Goal: Task Accomplishment & Management: Manage account settings

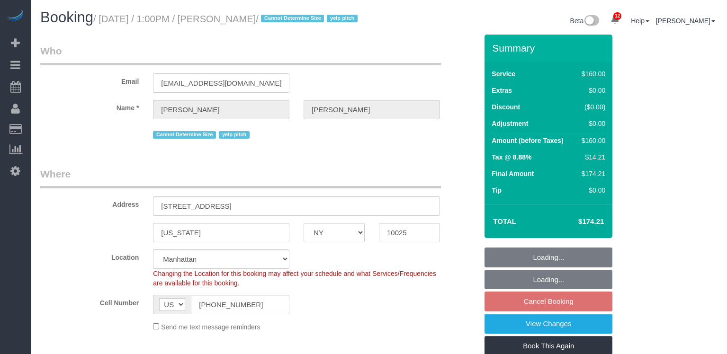
select select "NY"
select select "spot6"
select select "number:61"
select select "number:74"
select select "number:15"
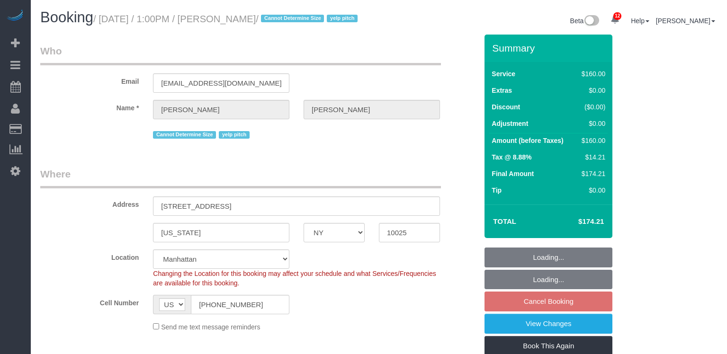
select select "number:5"
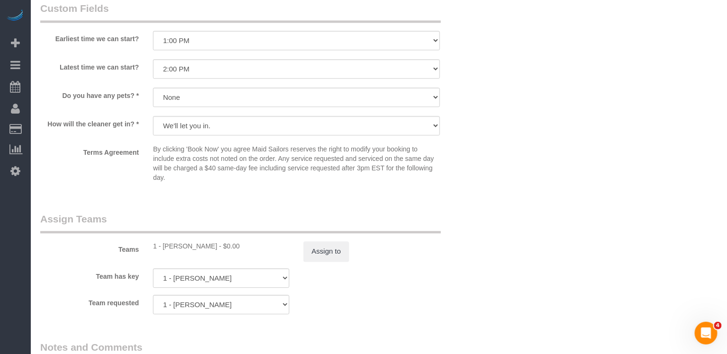
scroll to position [805, 0]
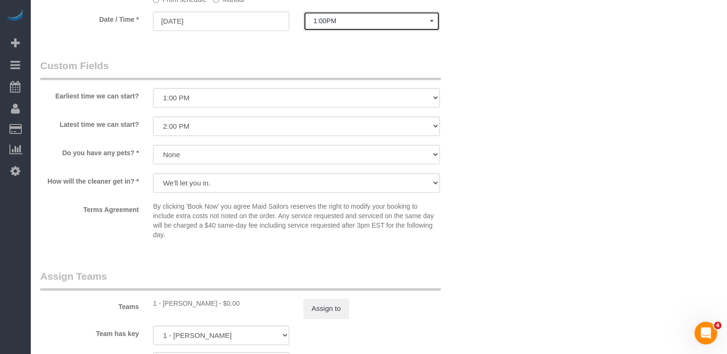
click at [329, 31] on button "1:00PM" at bounding box center [371, 20] width 136 height 19
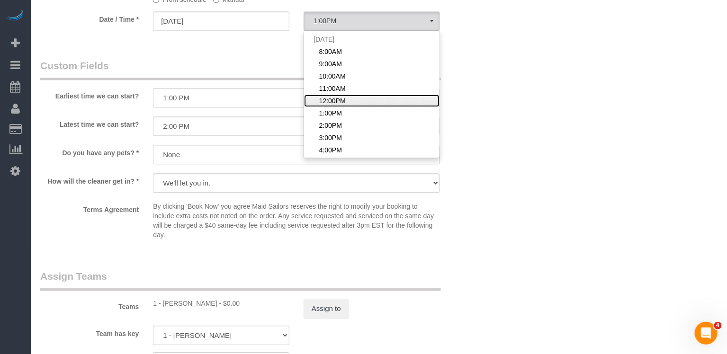
click at [336, 106] on span "12:00PM" at bounding box center [332, 100] width 27 height 9
select select "spot5"
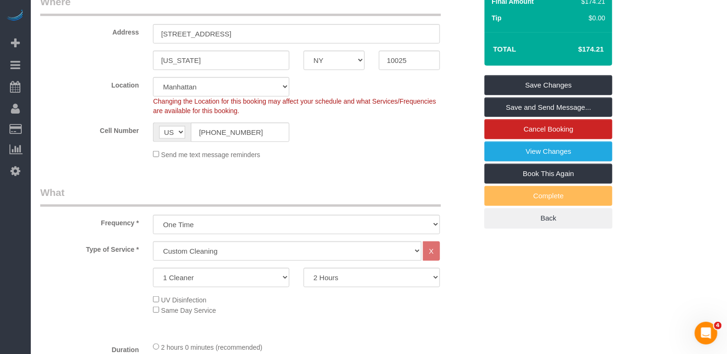
scroll to position [0, 0]
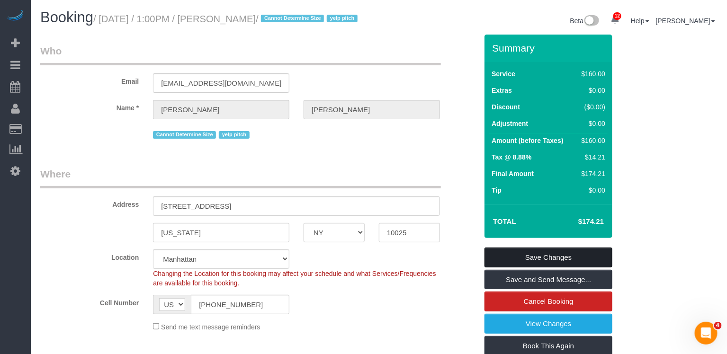
click at [508, 267] on link "Save Changes" at bounding box center [548, 258] width 128 height 20
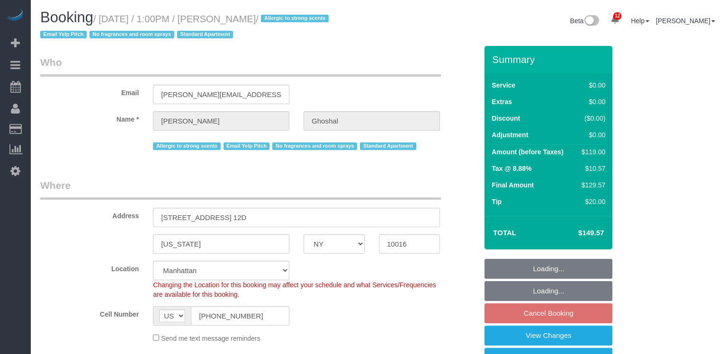
select select "NY"
select select "string:stripe-pm_1Ku1j74VGloSiKo7QCZHMS4r"
select select "spot6"
select select "number:89"
select select "number:90"
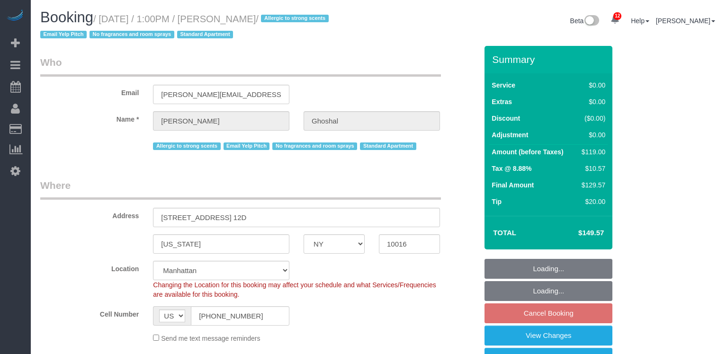
select select "number:15"
select select "number:6"
select select "number:21"
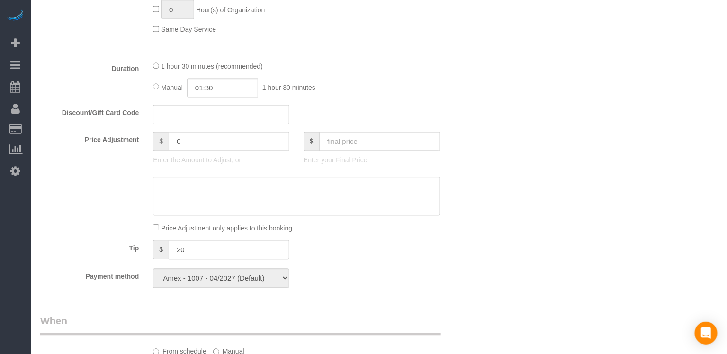
scroll to position [896, 0]
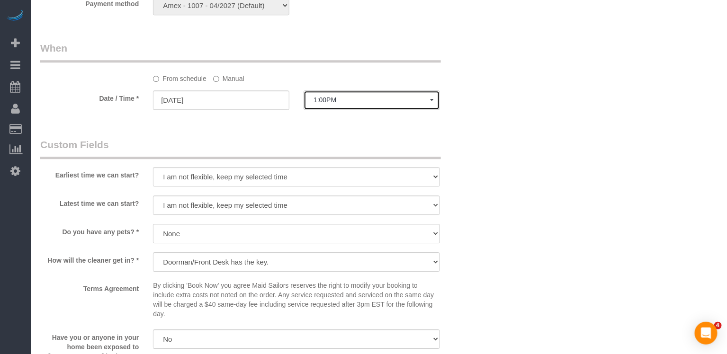
click at [343, 95] on button "1:00PM" at bounding box center [371, 99] width 136 height 19
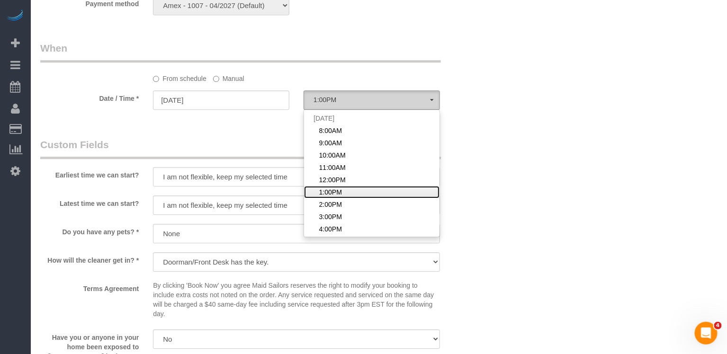
scroll to position [0, 0]
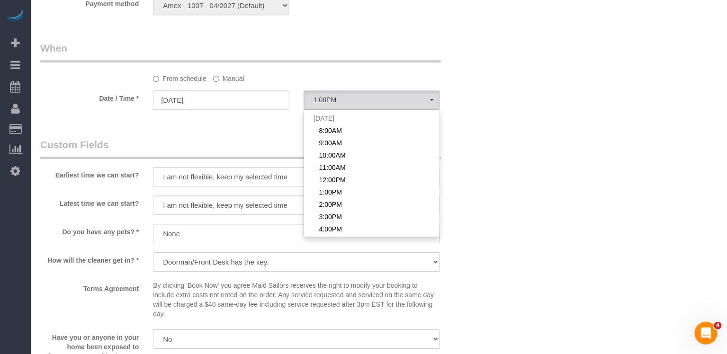
click at [232, 84] on sui-booking-spot "From schedule Manual Date / Time * 08/22/2025 1:00PM Fri August 22nd 8:00AM 9:0…" at bounding box center [258, 76] width 437 height 71
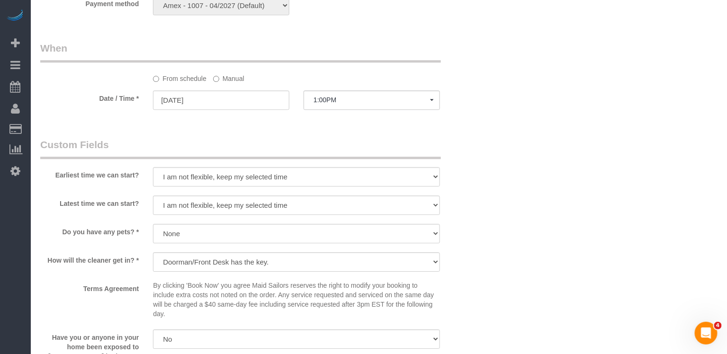
click at [230, 74] on label "Manual" at bounding box center [228, 77] width 31 height 13
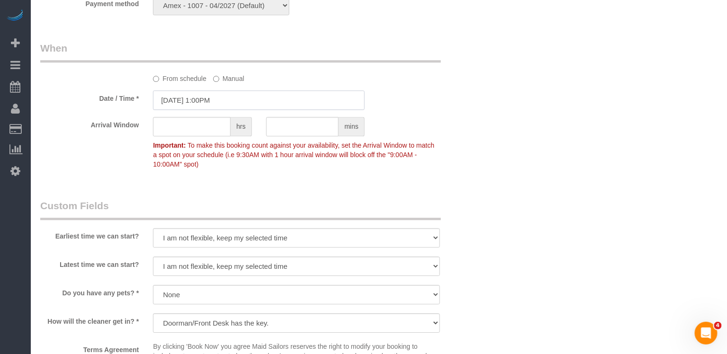
click at [226, 95] on input "08/22/2025 1:00PM" at bounding box center [259, 99] width 212 height 19
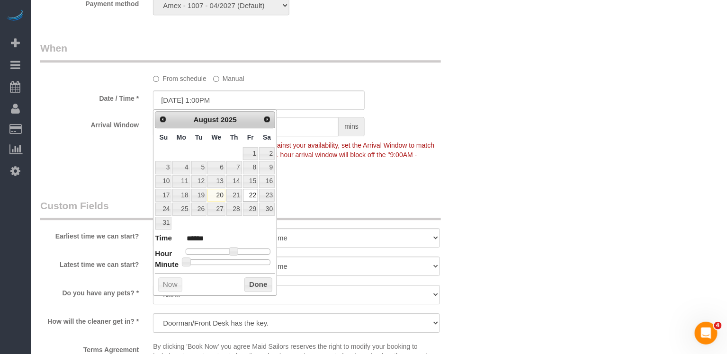
type input "08/22/2025 1:30PM"
type input "******"
click at [230, 260] on div at bounding box center [228, 262] width 85 height 6
click at [246, 277] on button "Done" at bounding box center [258, 284] width 28 height 15
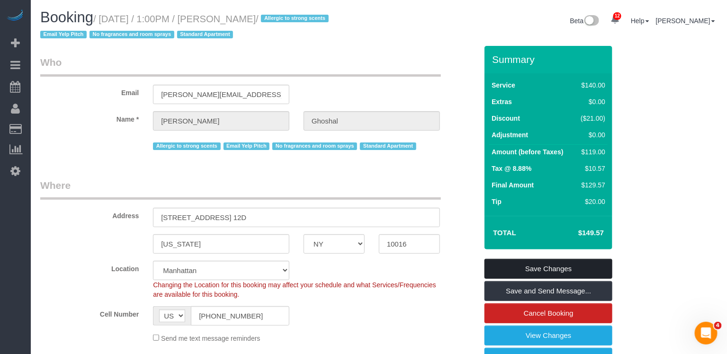
click at [562, 268] on link "Save Changes" at bounding box center [548, 269] width 128 height 20
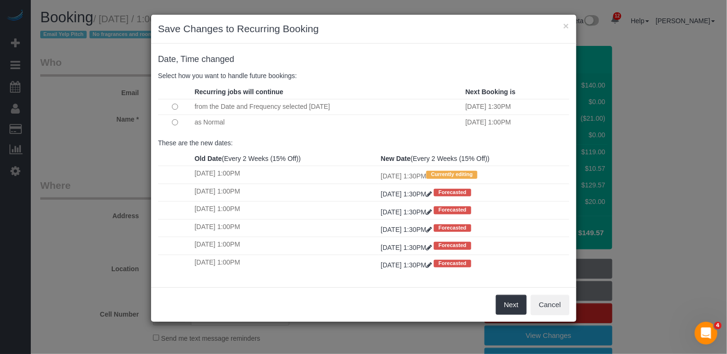
click at [178, 122] on td at bounding box center [175, 122] width 34 height 15
click at [505, 303] on button "Next" at bounding box center [511, 305] width 31 height 20
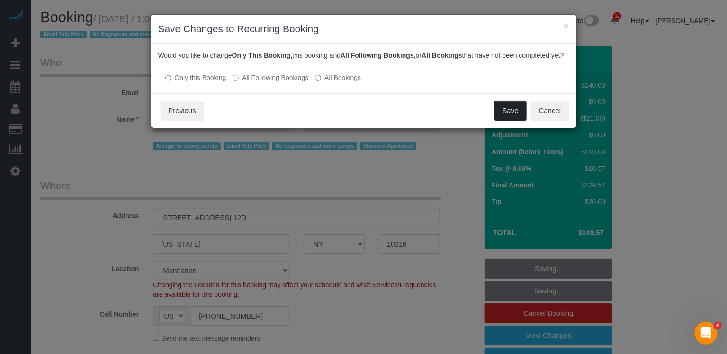
click at [509, 121] on button "Save" at bounding box center [510, 111] width 32 height 20
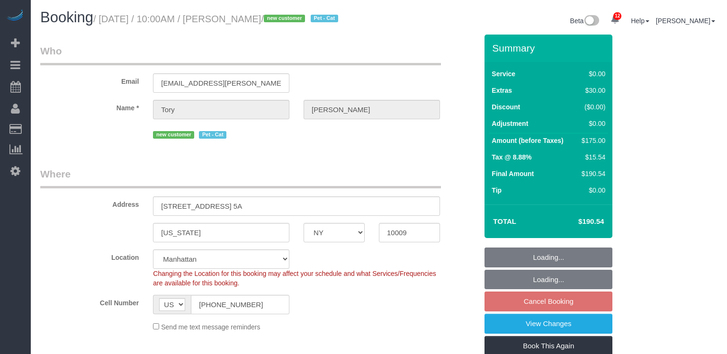
select select "NY"
select select "1"
select select "spot3"
select select "number:89"
select select "number:75"
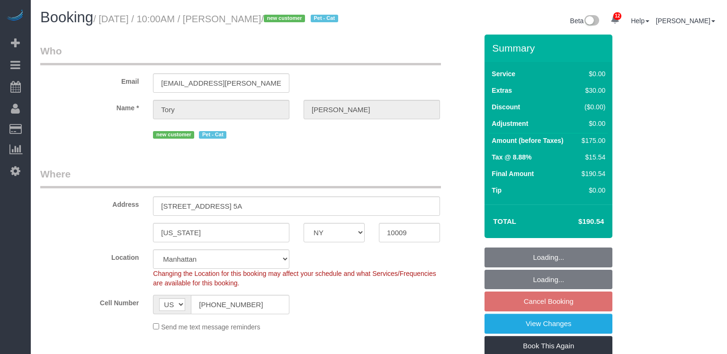
select select "number:14"
select select "number:5"
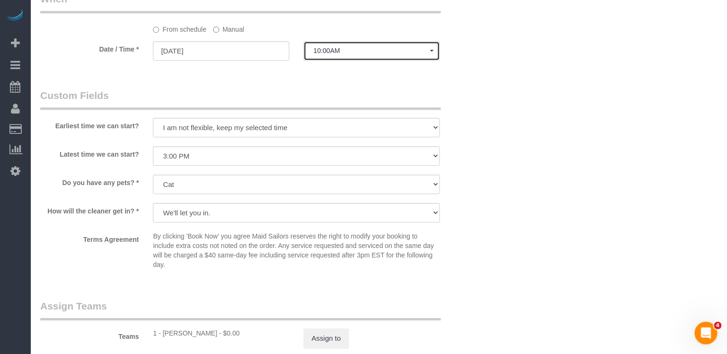
click at [343, 61] on button "10:00AM" at bounding box center [371, 50] width 136 height 19
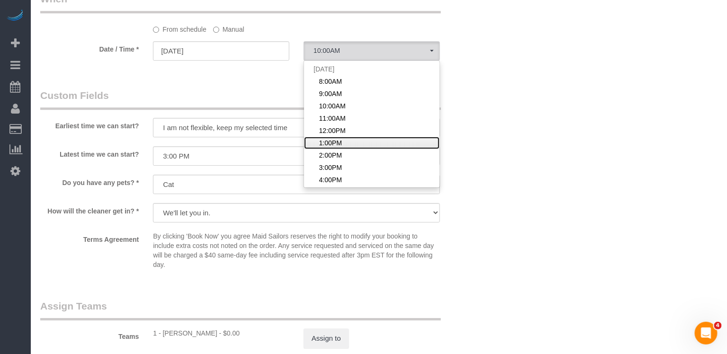
click at [331, 148] on span "1:00PM" at bounding box center [330, 142] width 23 height 9
select select "spot6"
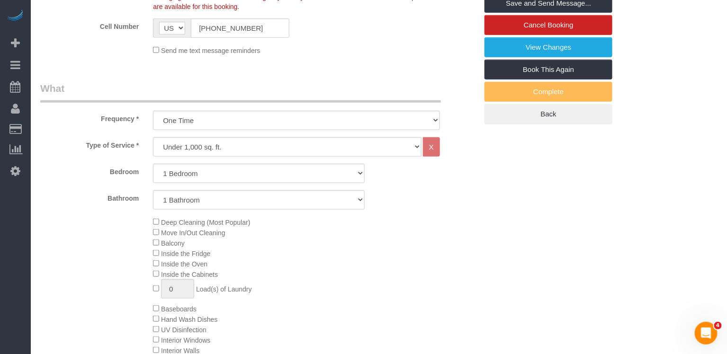
scroll to position [231, 0]
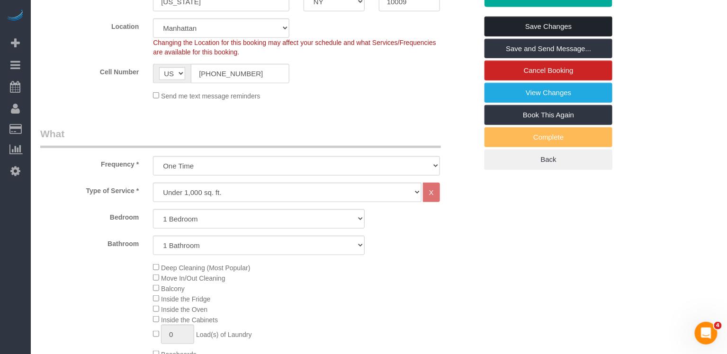
click at [552, 36] on link "Save Changes" at bounding box center [548, 27] width 128 height 20
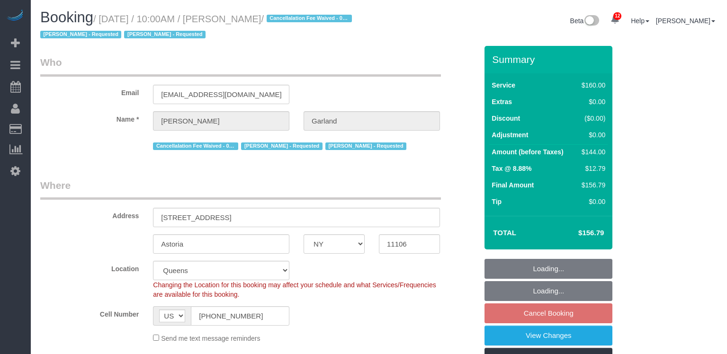
select select "NY"
select select "spot3"
select select "number:89"
select select "number:90"
select select "number:15"
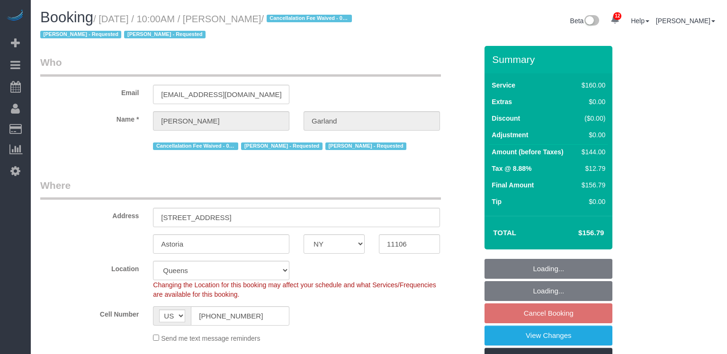
select select "number:5"
select select "NY"
select select "spot3"
select select "number:89"
select select "number:90"
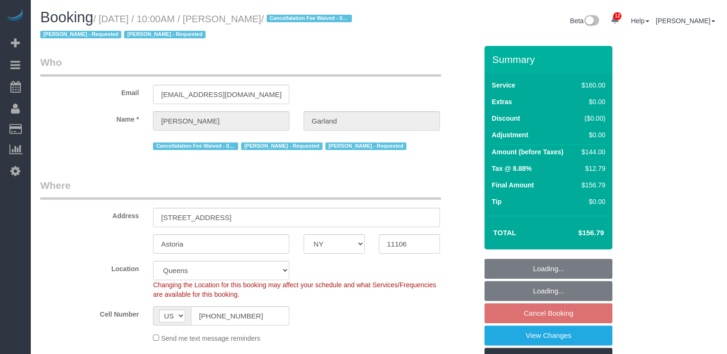
select select "number:15"
select select "number:5"
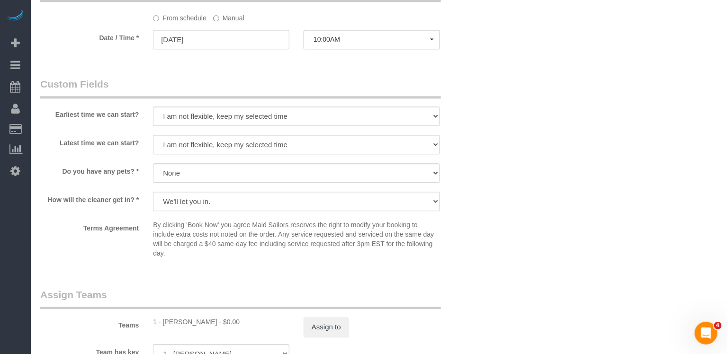
scroll to position [777, 0]
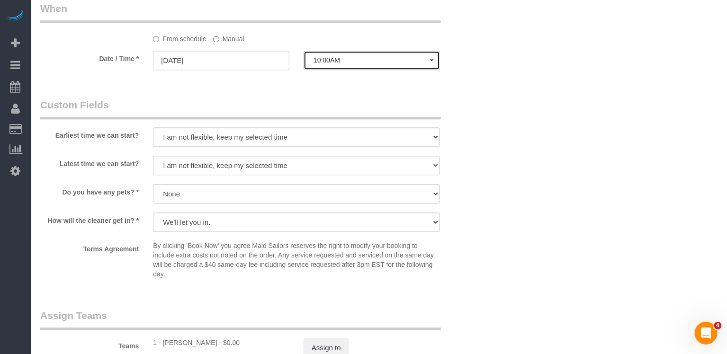
click at [355, 63] on button "10:00AM" at bounding box center [371, 60] width 136 height 19
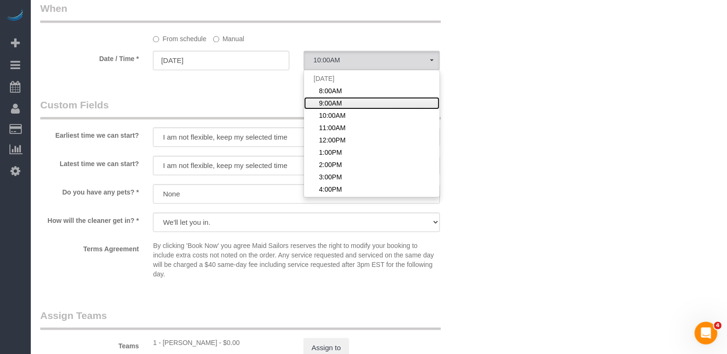
click at [341, 98] on span "9:00AM" at bounding box center [330, 102] width 23 height 9
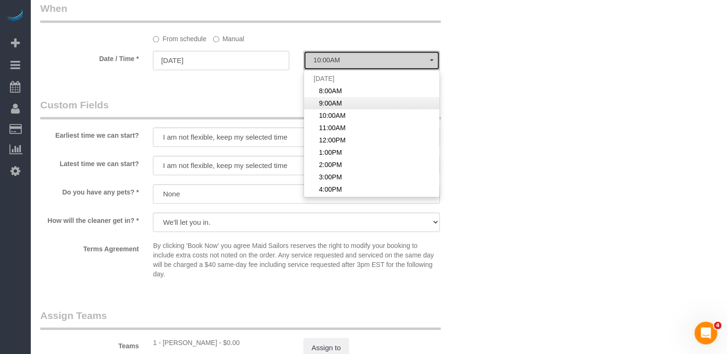
select select "spot2"
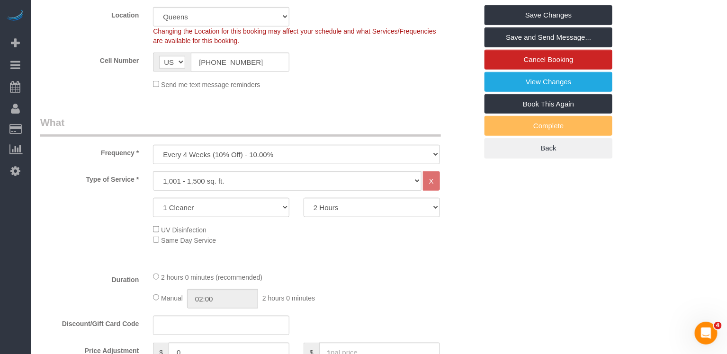
scroll to position [0, 0]
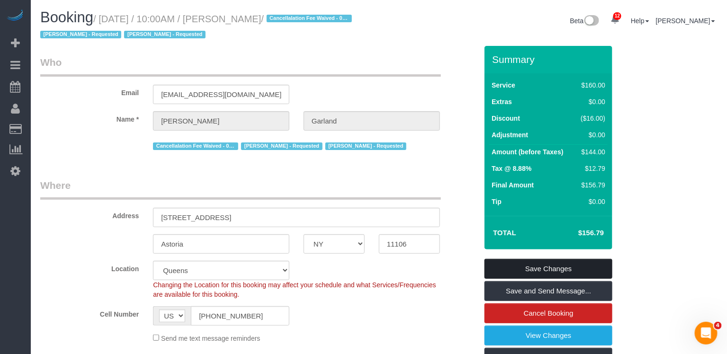
click at [516, 263] on link "Save Changes" at bounding box center [548, 269] width 128 height 20
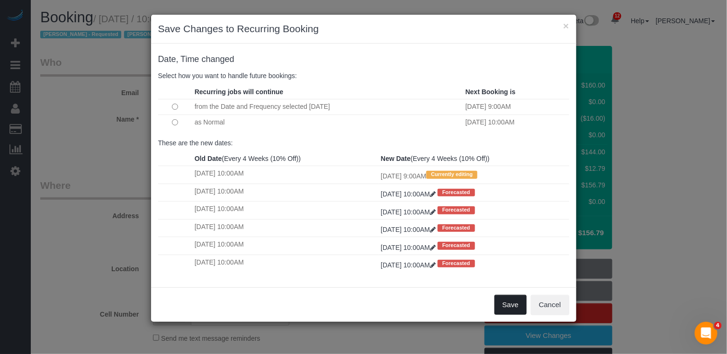
click at [507, 299] on button "Save" at bounding box center [510, 305] width 32 height 20
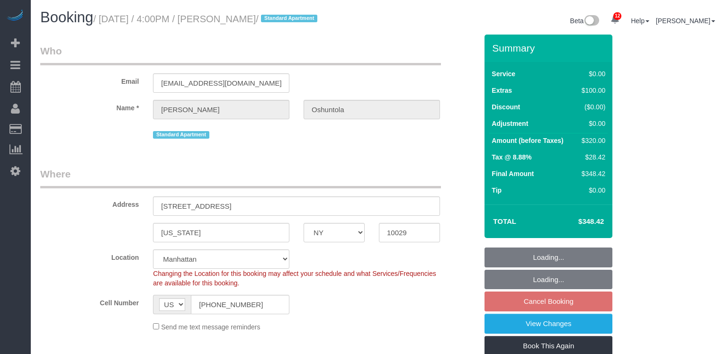
select select "NY"
select select "2"
select select "string:stripe-pm_1QrhwN4VGloSiKo7UlGiOlJ6"
select select "spot9"
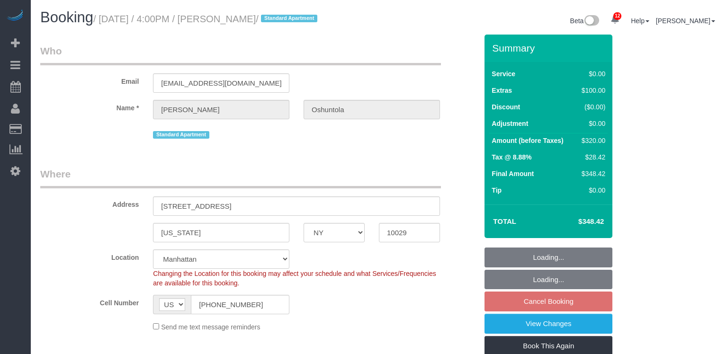
select select "number:89"
select select "number:90"
select select "number:15"
select select "number:5"
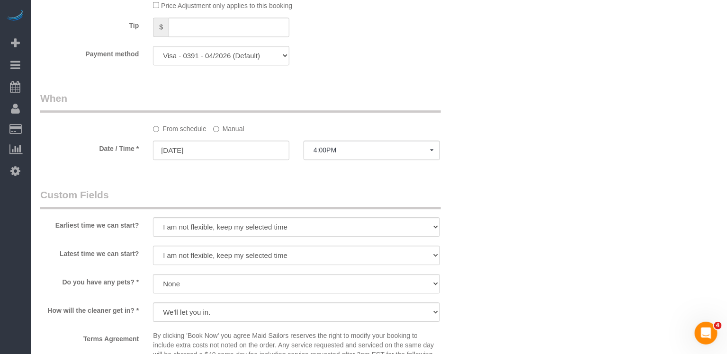
scroll to position [876, 0]
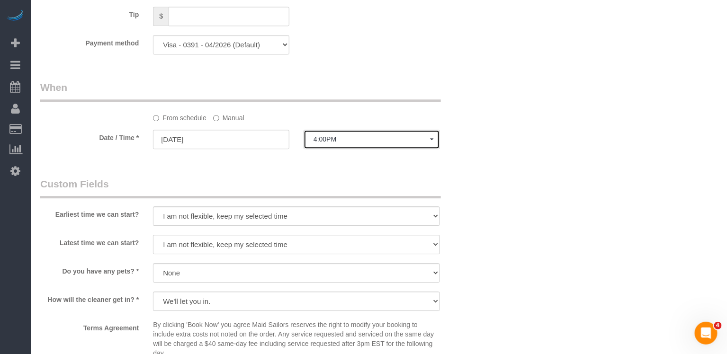
click at [318, 149] on button "4:00PM" at bounding box center [371, 139] width 136 height 19
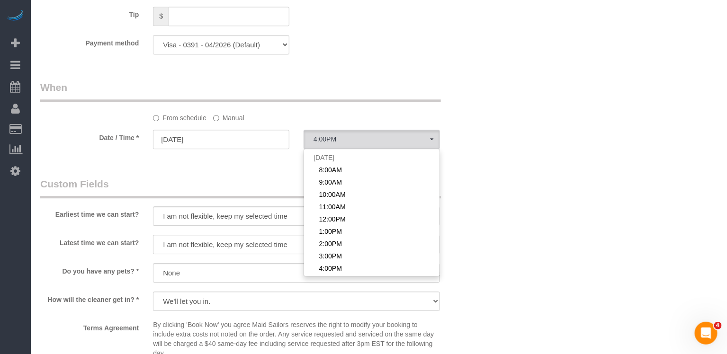
click at [235, 123] on label "Manual" at bounding box center [228, 116] width 31 height 13
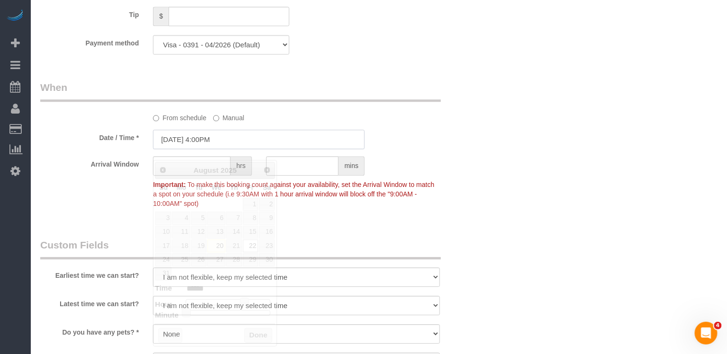
click at [230, 142] on input "08/22/2025 4:00PM" at bounding box center [259, 139] width 212 height 19
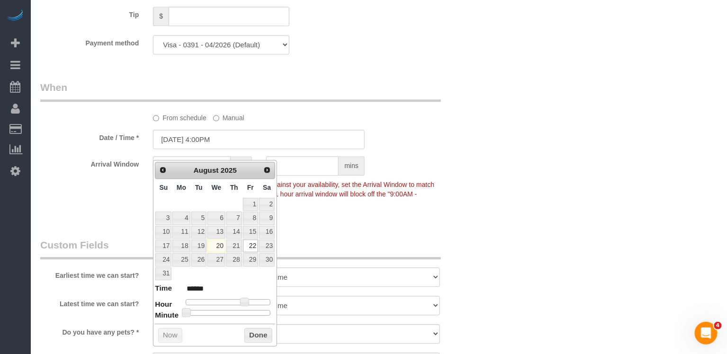
type input "08/22/2025 4:30PM"
type input "******"
click at [235, 312] on div at bounding box center [228, 313] width 85 height 6
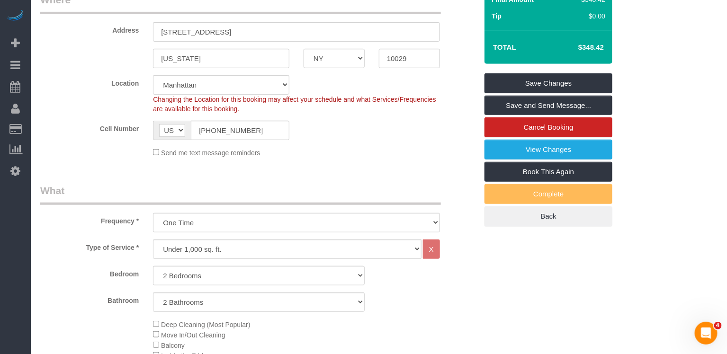
scroll to position [161, 0]
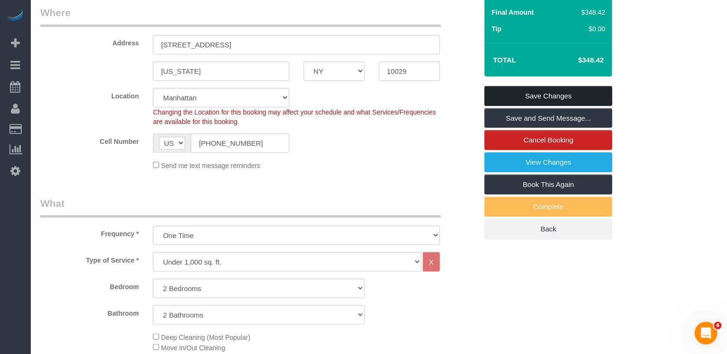
click at [549, 106] on link "Save Changes" at bounding box center [548, 96] width 128 height 20
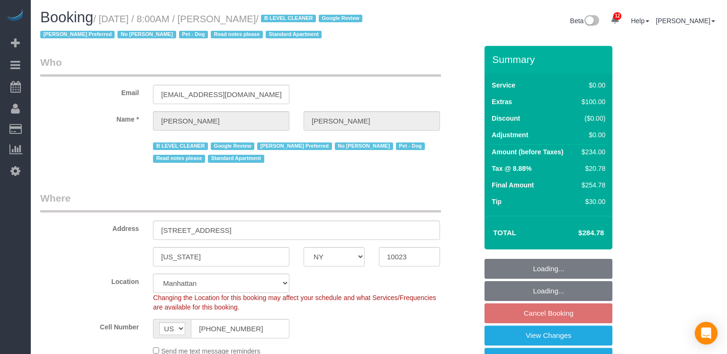
select select "NY"
select select "1"
select select "spot1"
select select "number:56"
select select "number:72"
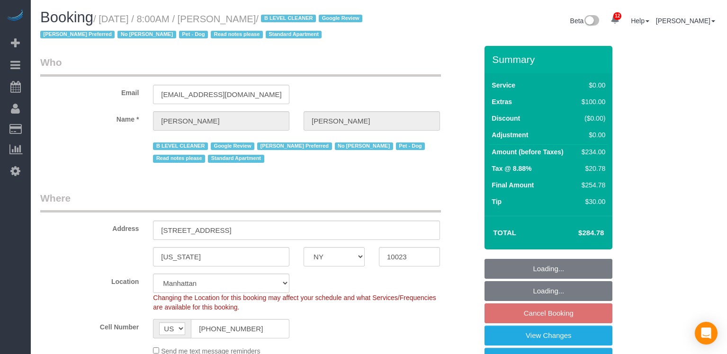
select select "number:13"
select select "number:6"
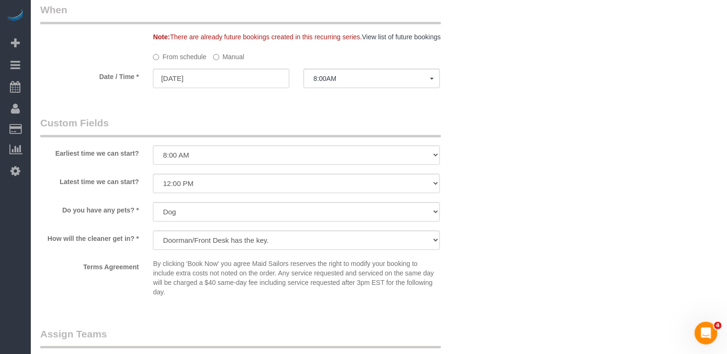
scroll to position [969, 0]
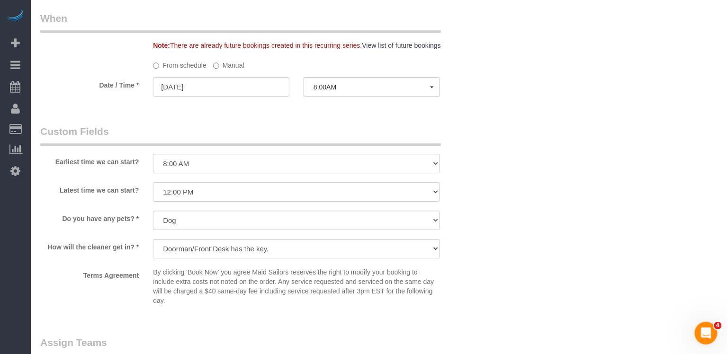
click at [337, 97] on div at bounding box center [371, 96] width 136 height 3
click at [337, 93] on button "8:00AM" at bounding box center [371, 86] width 136 height 19
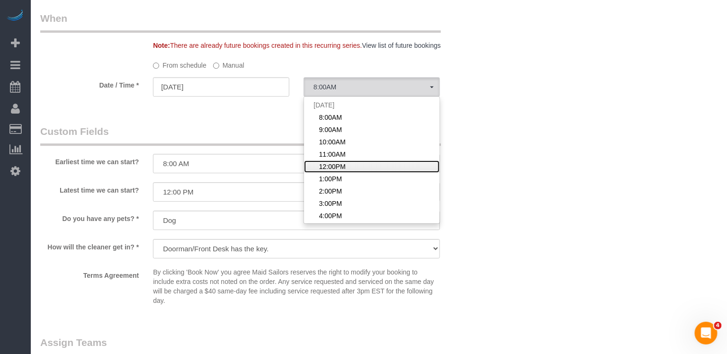
click at [344, 164] on span "12:00PM" at bounding box center [332, 166] width 27 height 9
select select "spot5"
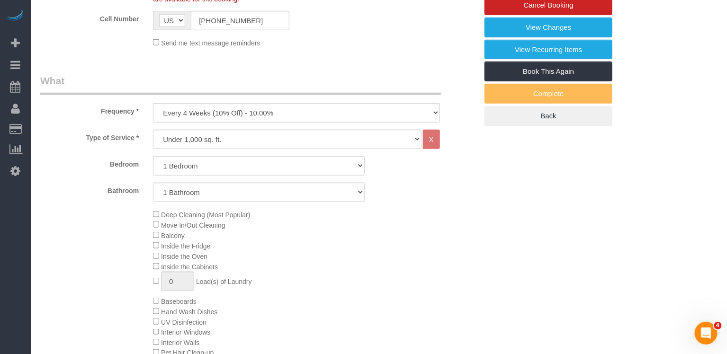
scroll to position [159, 0]
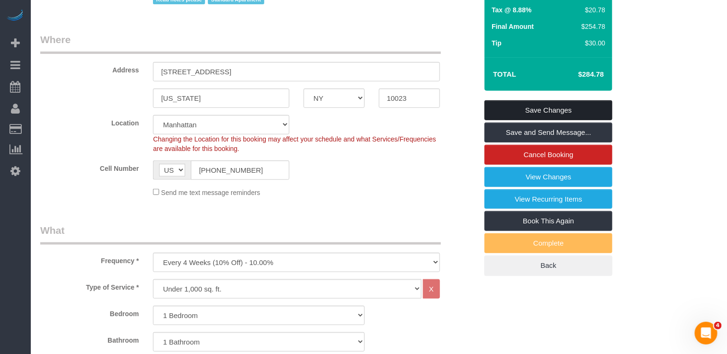
click at [506, 108] on link "Save Changes" at bounding box center [548, 110] width 128 height 20
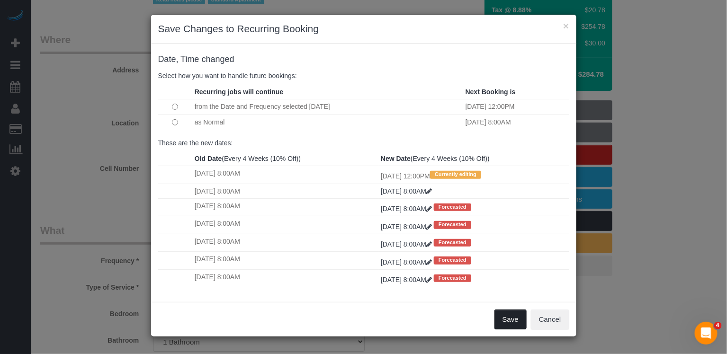
click at [504, 322] on button "Save" at bounding box center [510, 320] width 32 height 20
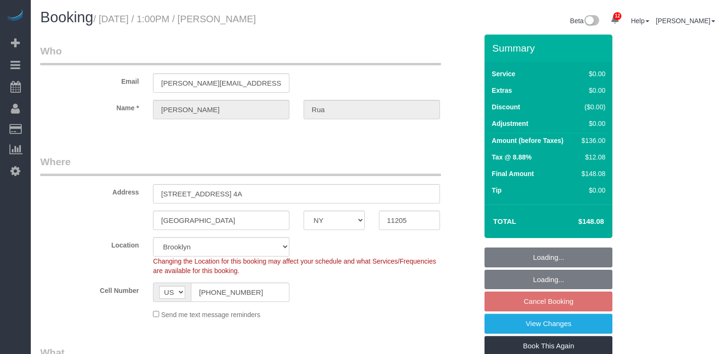
select select "NY"
select select "1"
select select "spot6"
select select "number:60"
select select "number:75"
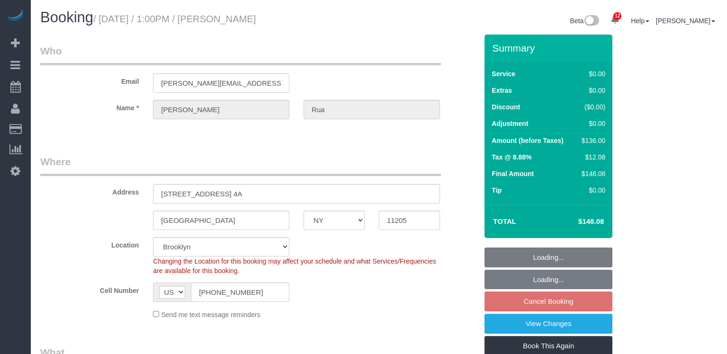
select select "number:15"
select select "number:5"
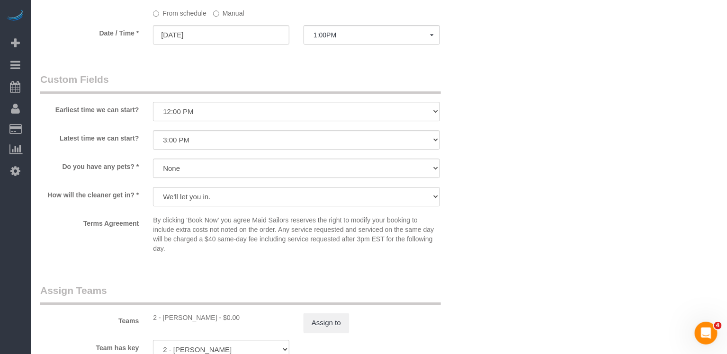
scroll to position [963, 0]
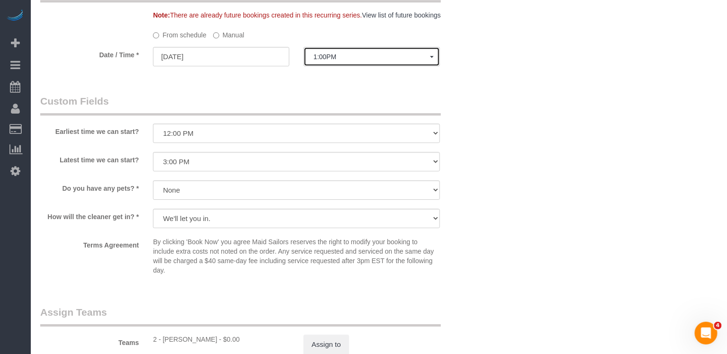
click at [357, 58] on span "1:00PM" at bounding box center [371, 57] width 116 height 8
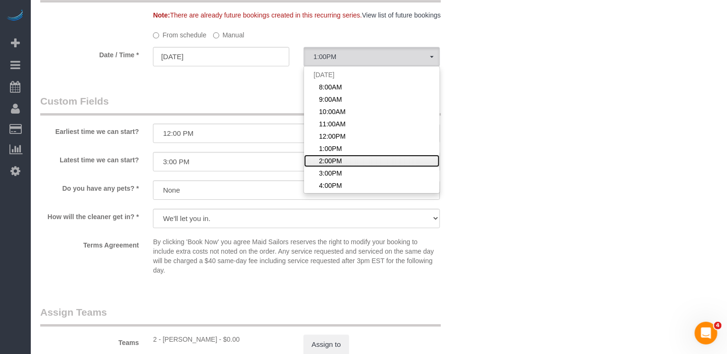
click at [328, 156] on span "2:00PM" at bounding box center [330, 160] width 23 height 9
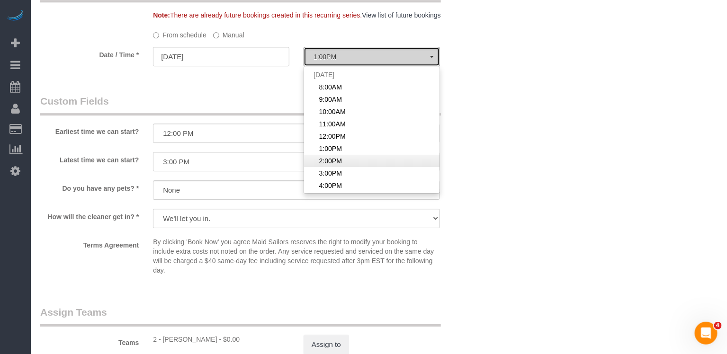
select select "spot7"
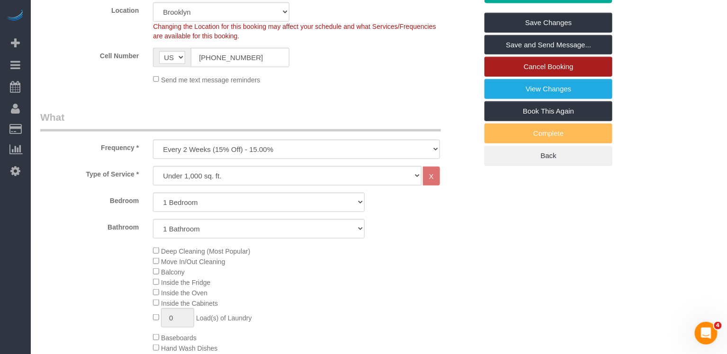
scroll to position [187, 0]
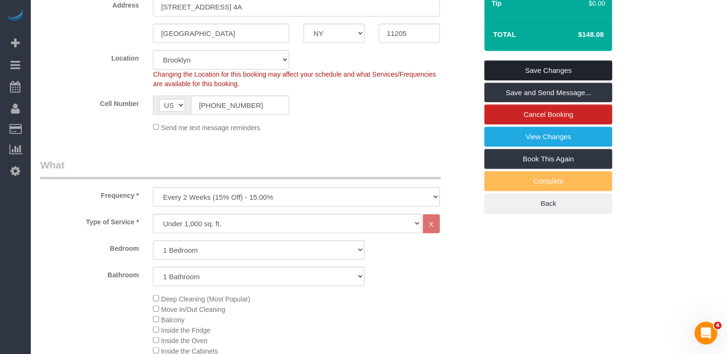
click at [554, 70] on link "Save Changes" at bounding box center [548, 71] width 128 height 20
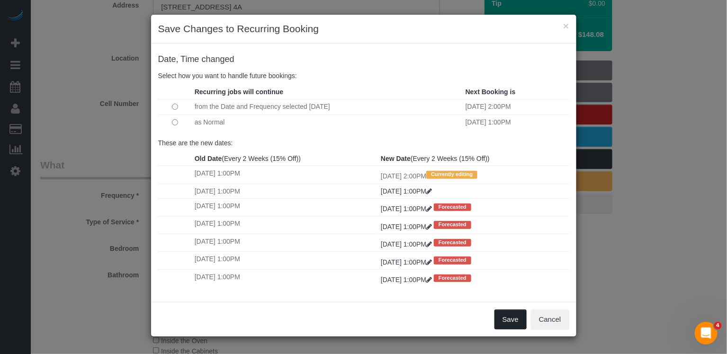
click at [512, 315] on button "Save" at bounding box center [510, 320] width 32 height 20
